Goal: Task Accomplishment & Management: Use online tool/utility

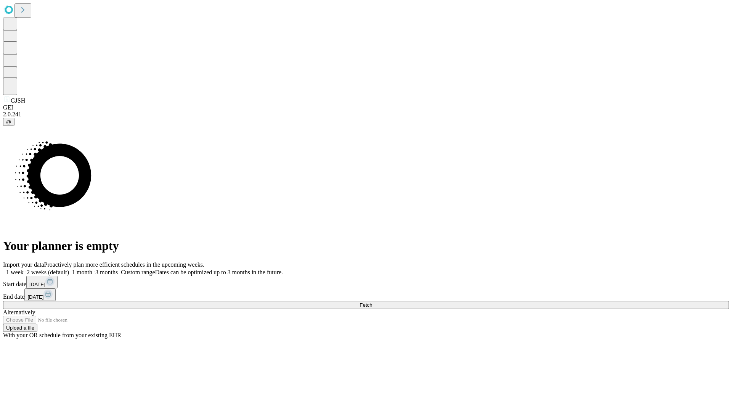
click at [372, 302] on span "Fetch" at bounding box center [366, 305] width 13 height 6
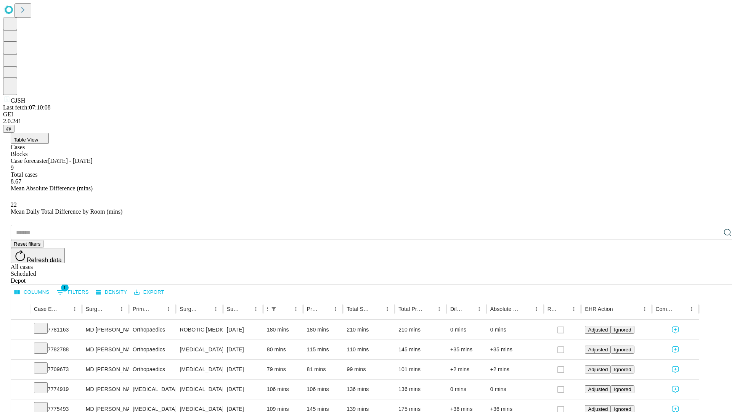
click at [712, 277] on div "Depot" at bounding box center [374, 280] width 726 height 7
